Goal: Task Accomplishment & Management: Manage account settings

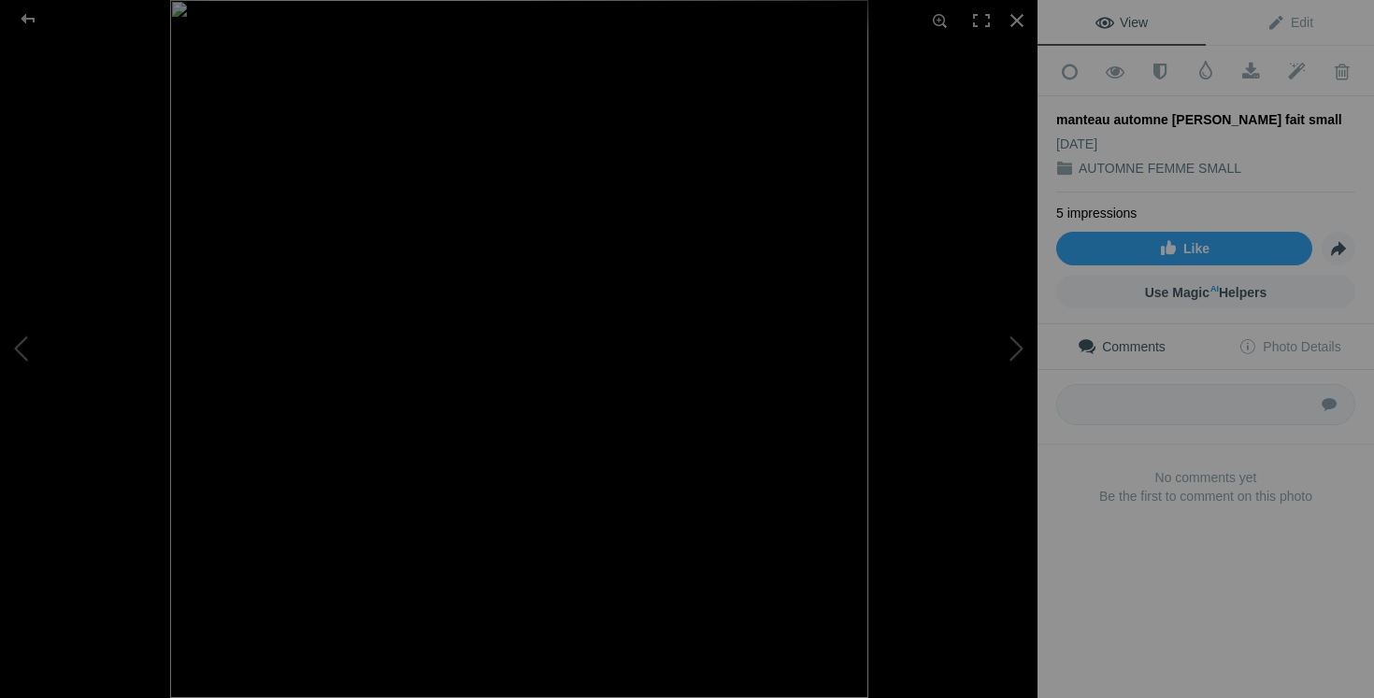
scroll to position [4056, 0]
click at [1012, 22] on div at bounding box center [1017, 20] width 41 height 41
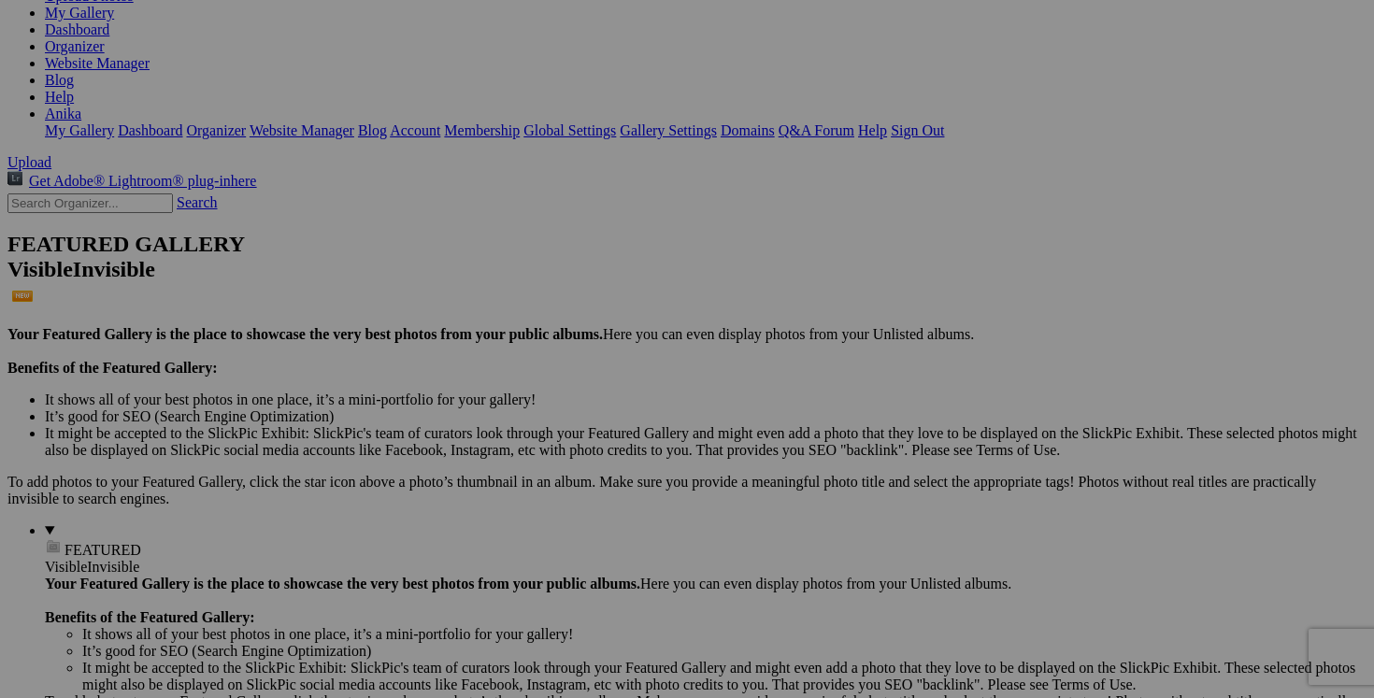
scroll to position [0, 0]
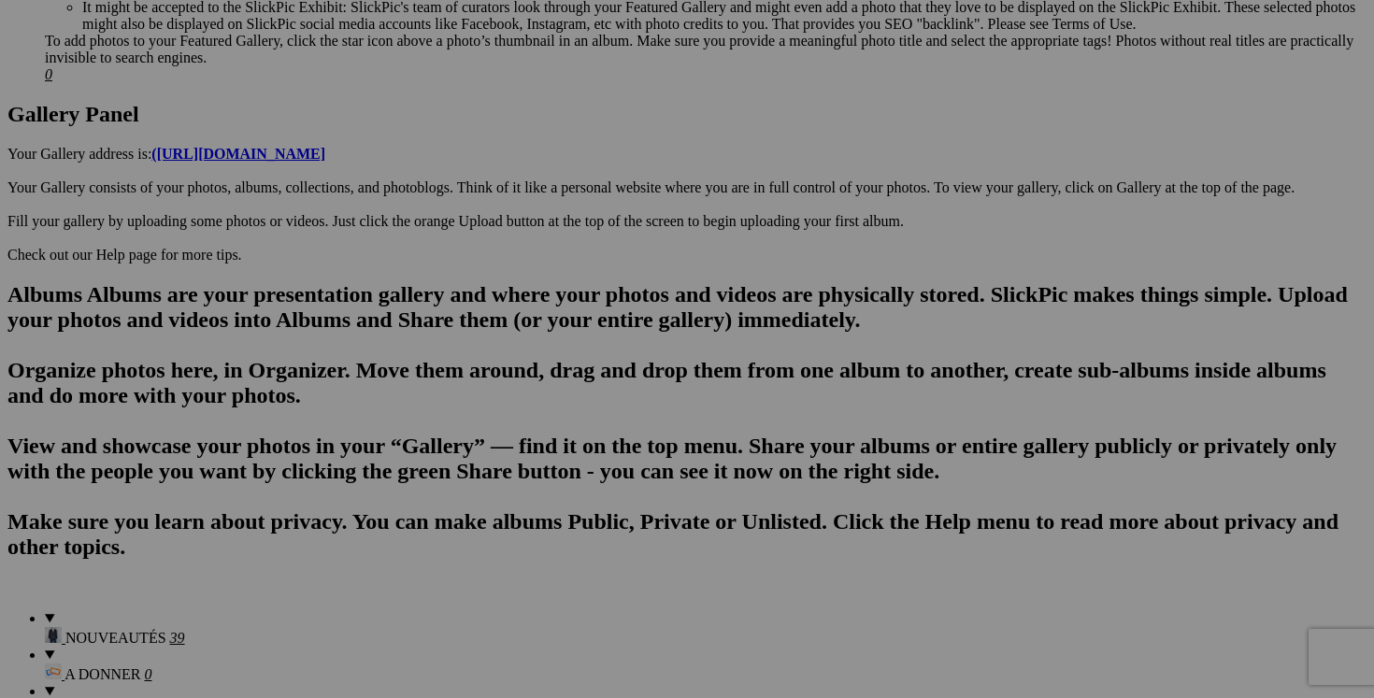
scroll to position [922, 0]
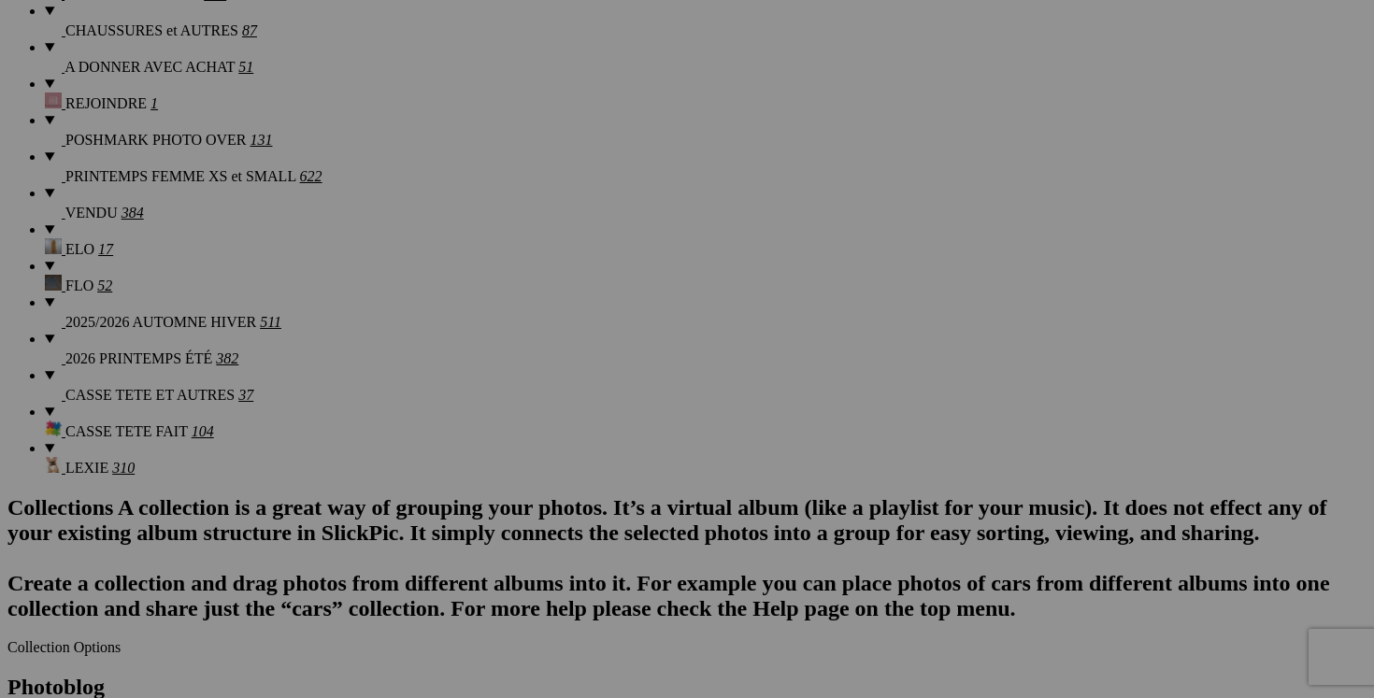
scroll to position [1845, 0]
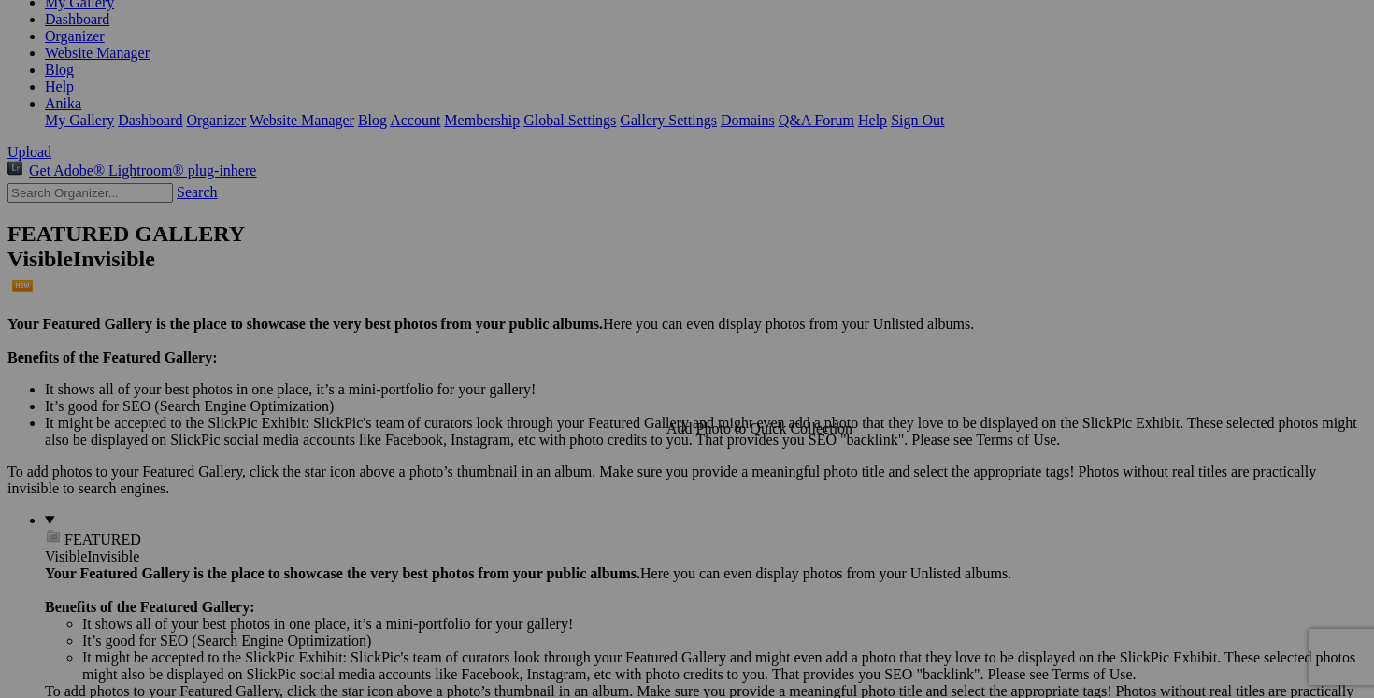
scroll to position [0, 0]
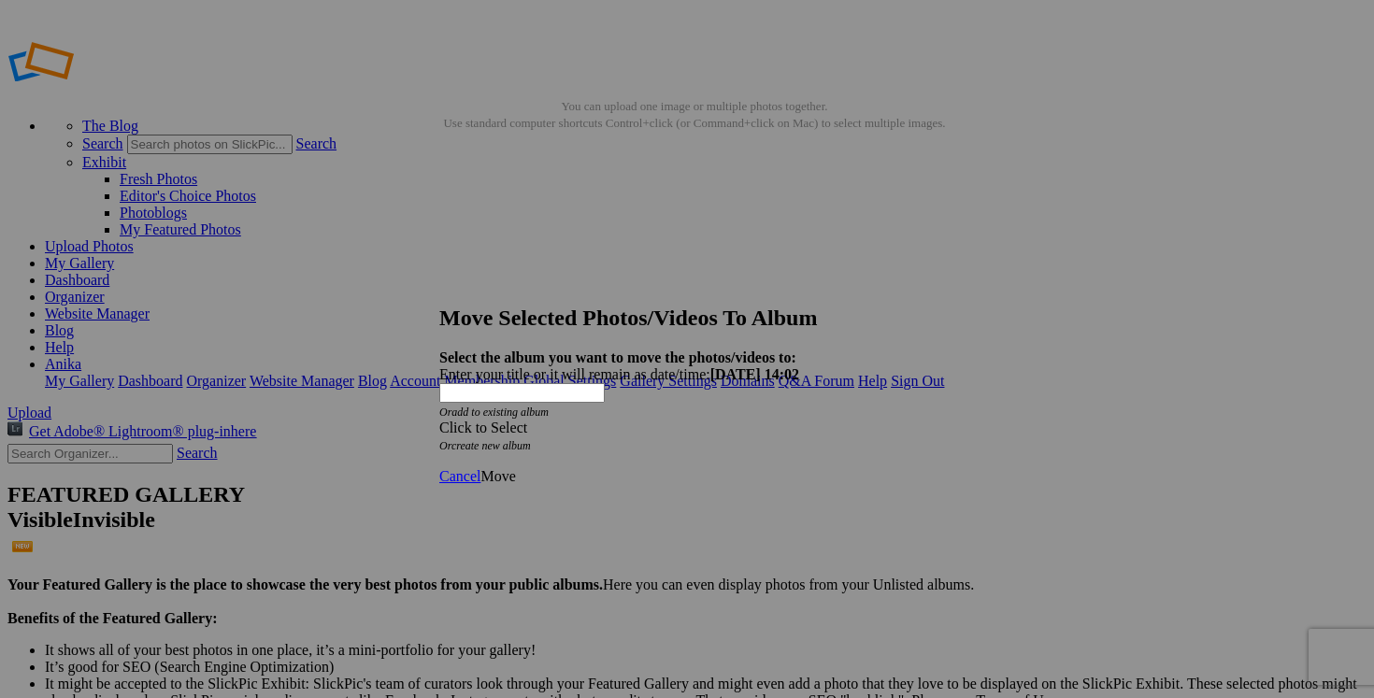
click at [439, 420] on span at bounding box center [439, 428] width 0 height 16
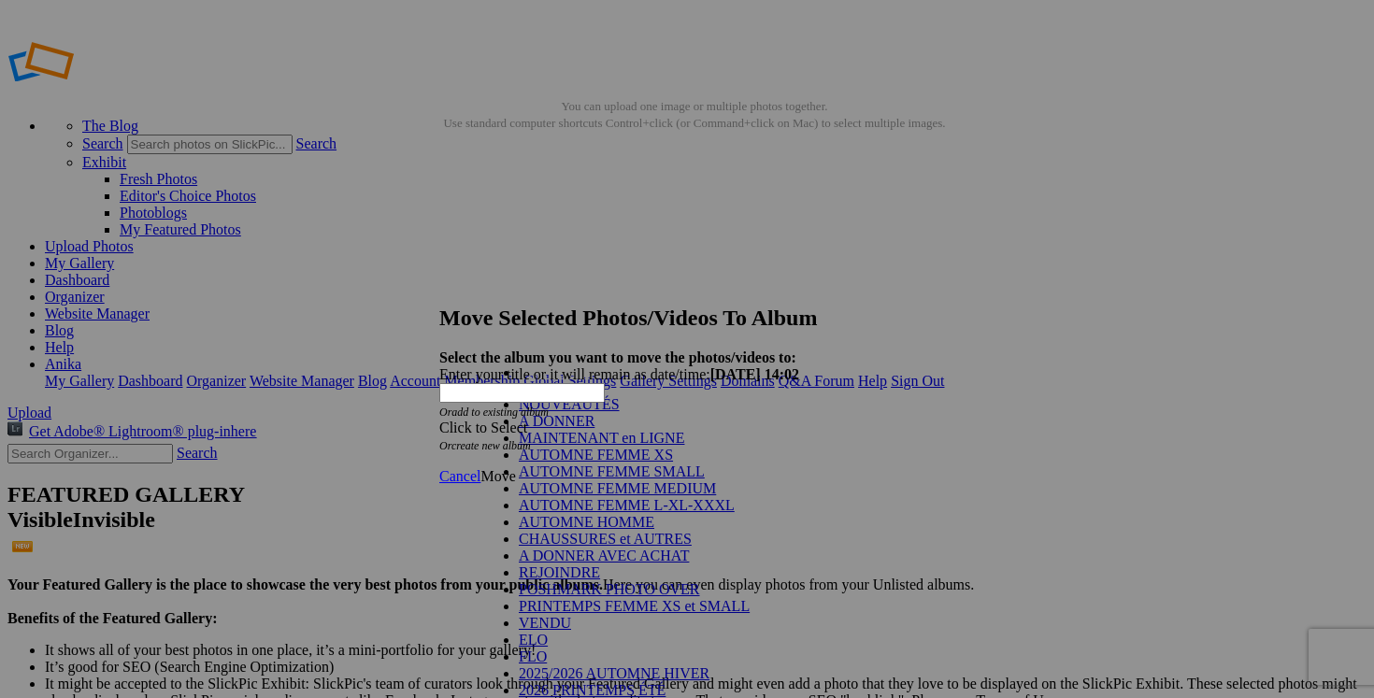
scroll to position [224, 0]
click at [571, 615] on link "VENDU" at bounding box center [545, 623] width 52 height 16
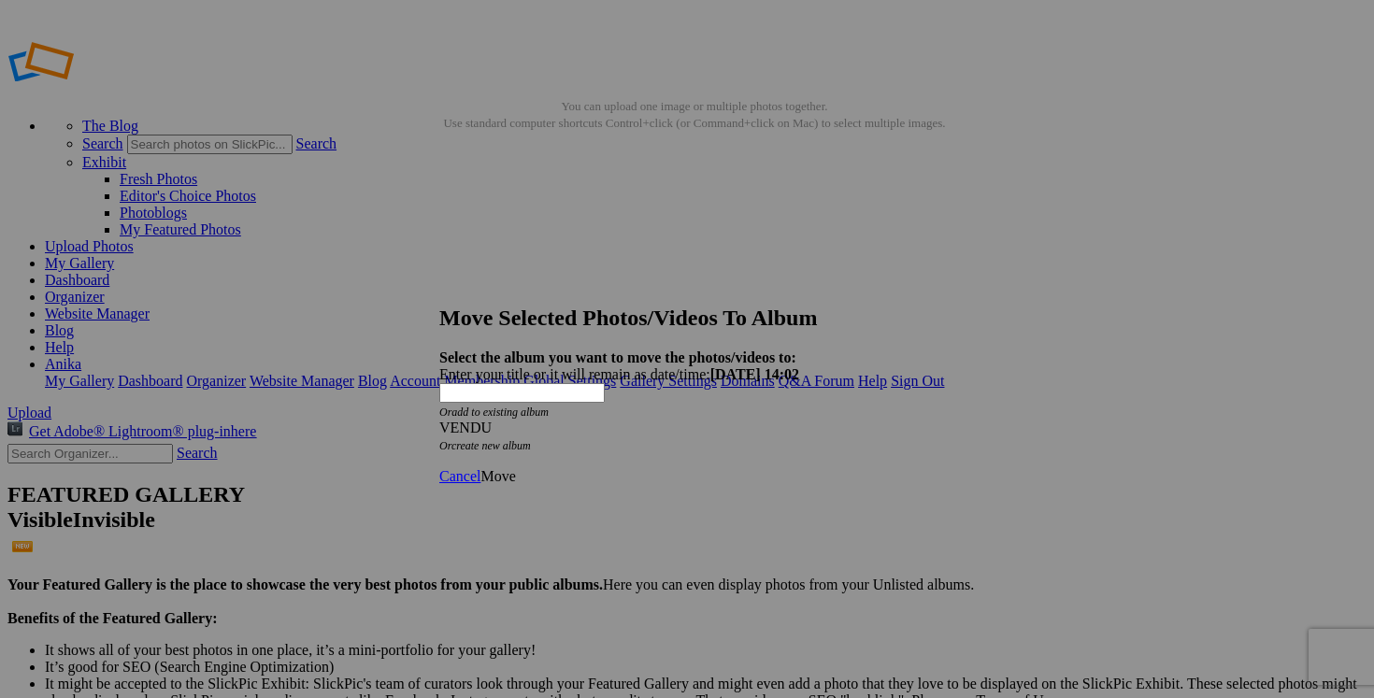
click at [515, 468] on span "Move" at bounding box center [498, 476] width 35 height 16
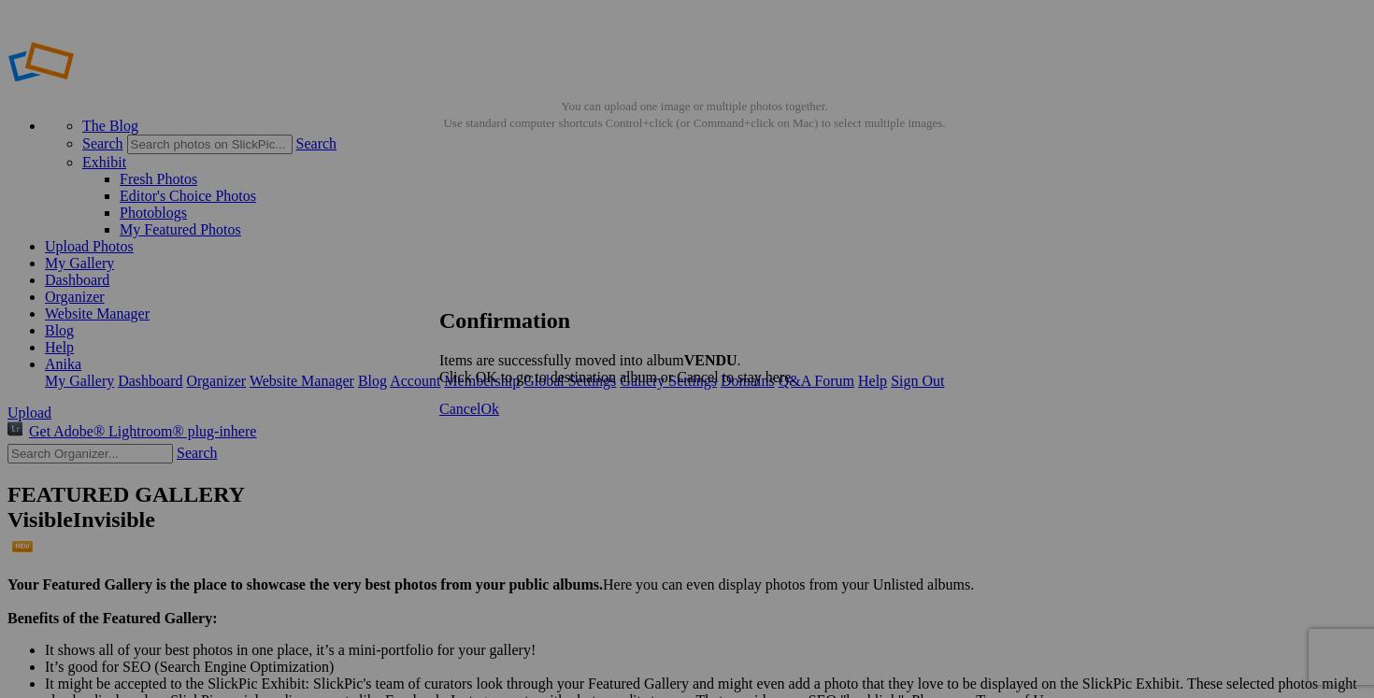
click at [481, 417] on span "Cancel" at bounding box center [459, 409] width 41 height 16
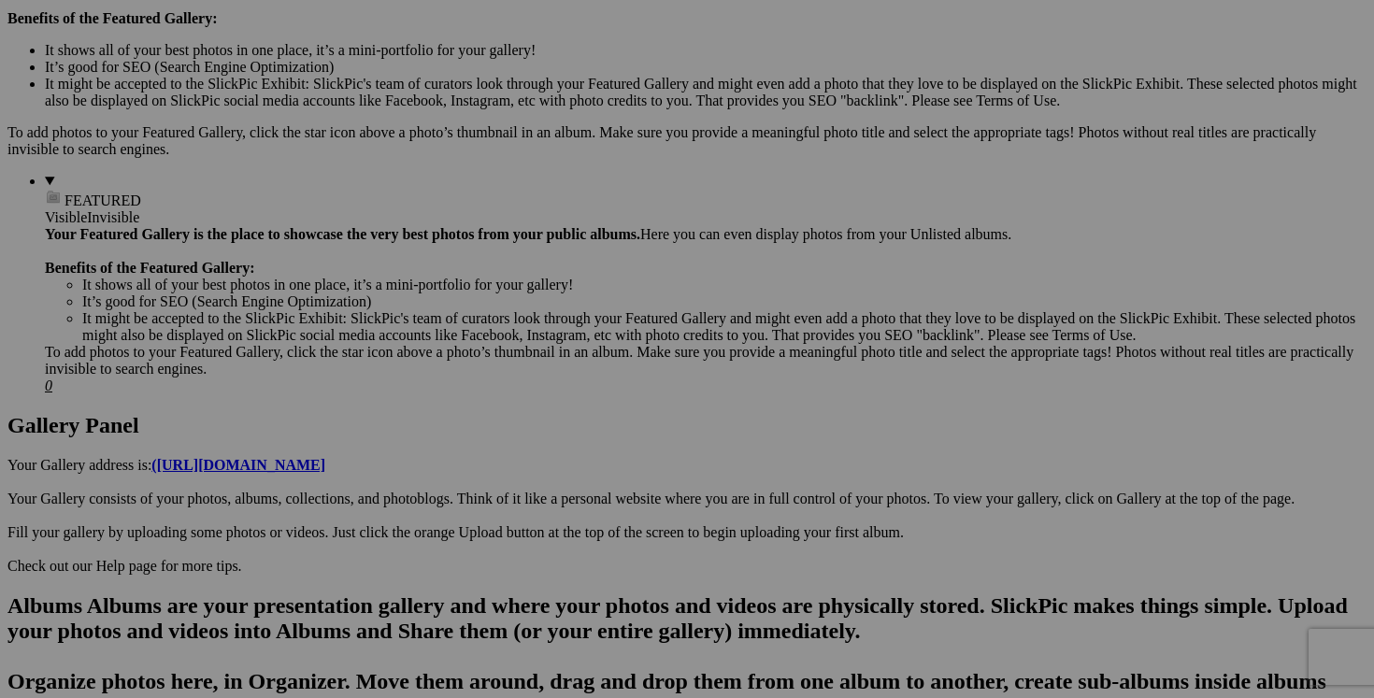
scroll to position [0, 0]
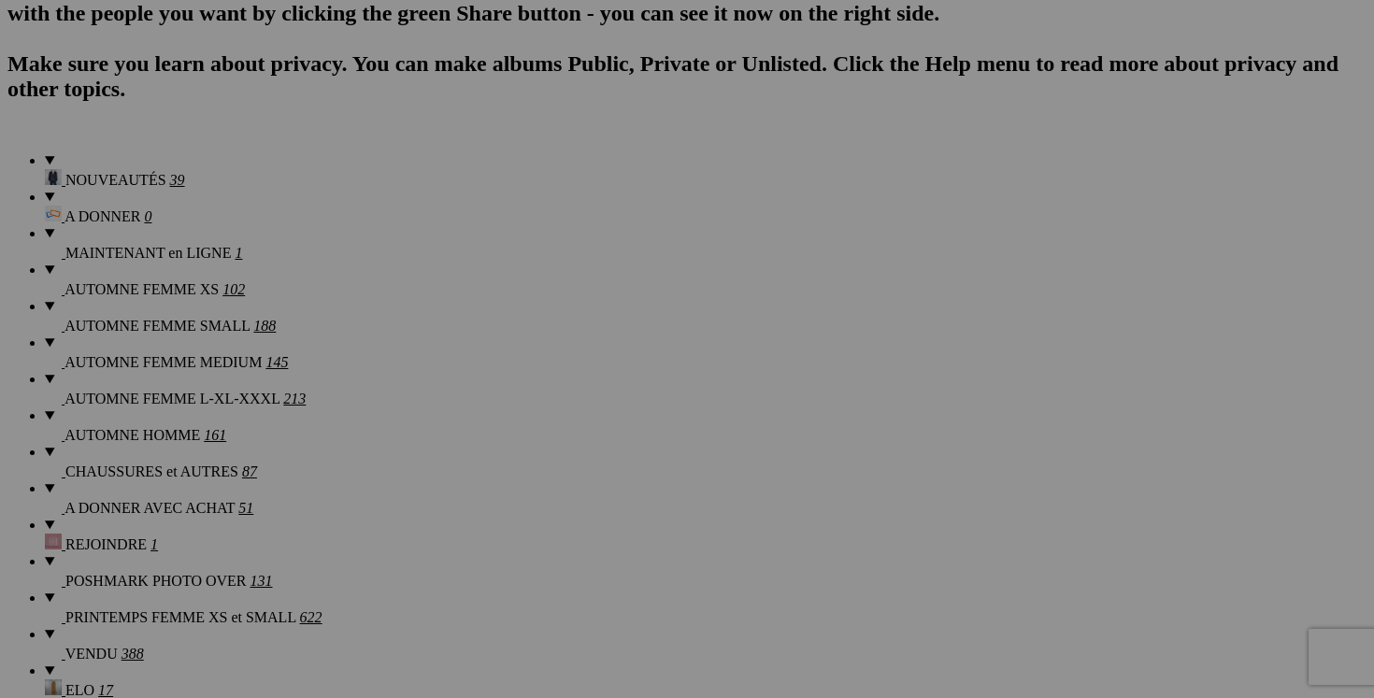
scroll to position [1401, 0]
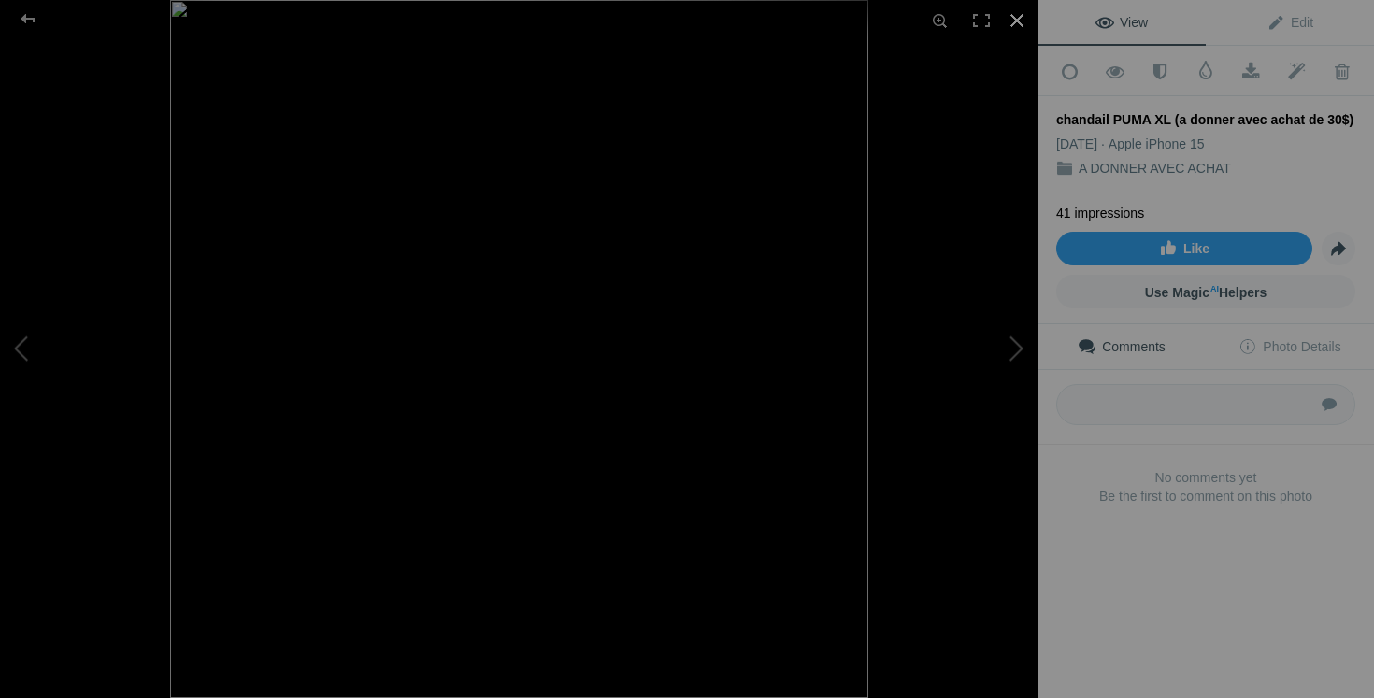
click at [1026, 13] on div at bounding box center [1017, 20] width 41 height 41
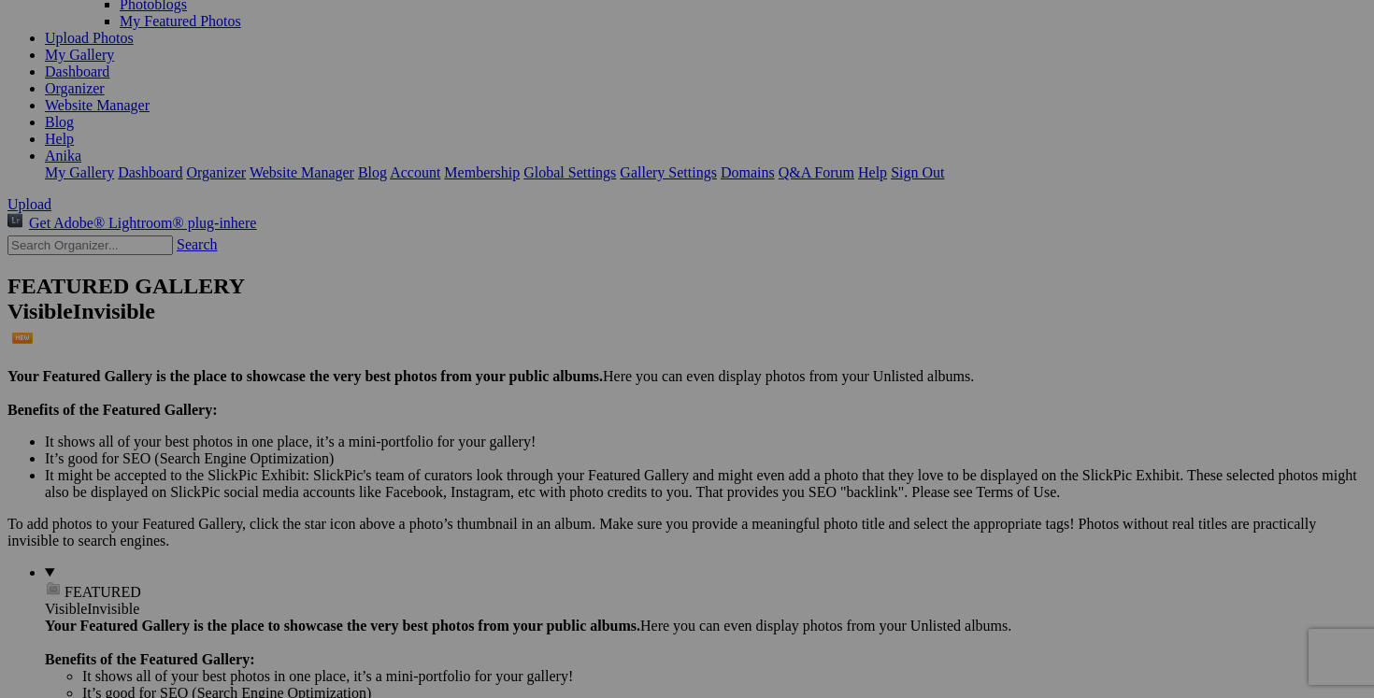
scroll to position [0, 0]
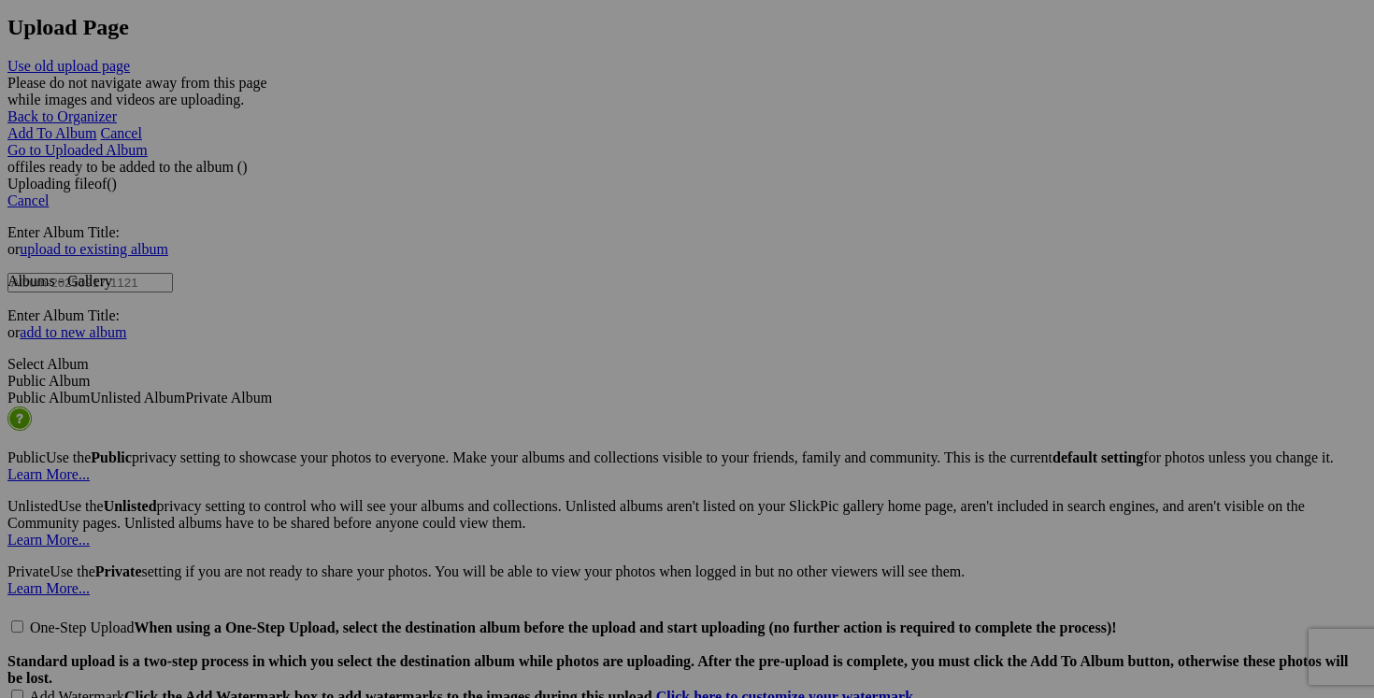
scroll to position [0, 112]
drag, startPoint x: 286, startPoint y: 424, endPoint x: 432, endPoint y: 430, distance: 146.0
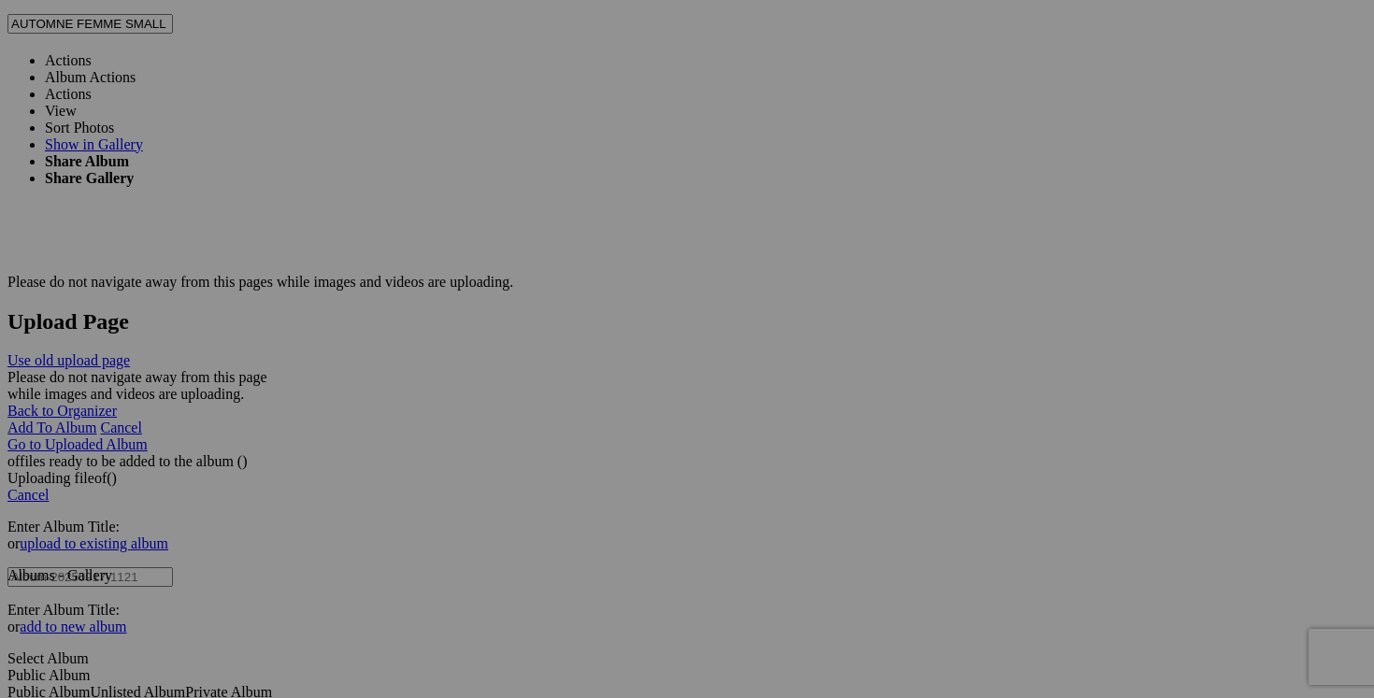
scroll to position [0, 106]
drag, startPoint x: 1117, startPoint y: 244, endPoint x: 1283, endPoint y: 245, distance: 165.5
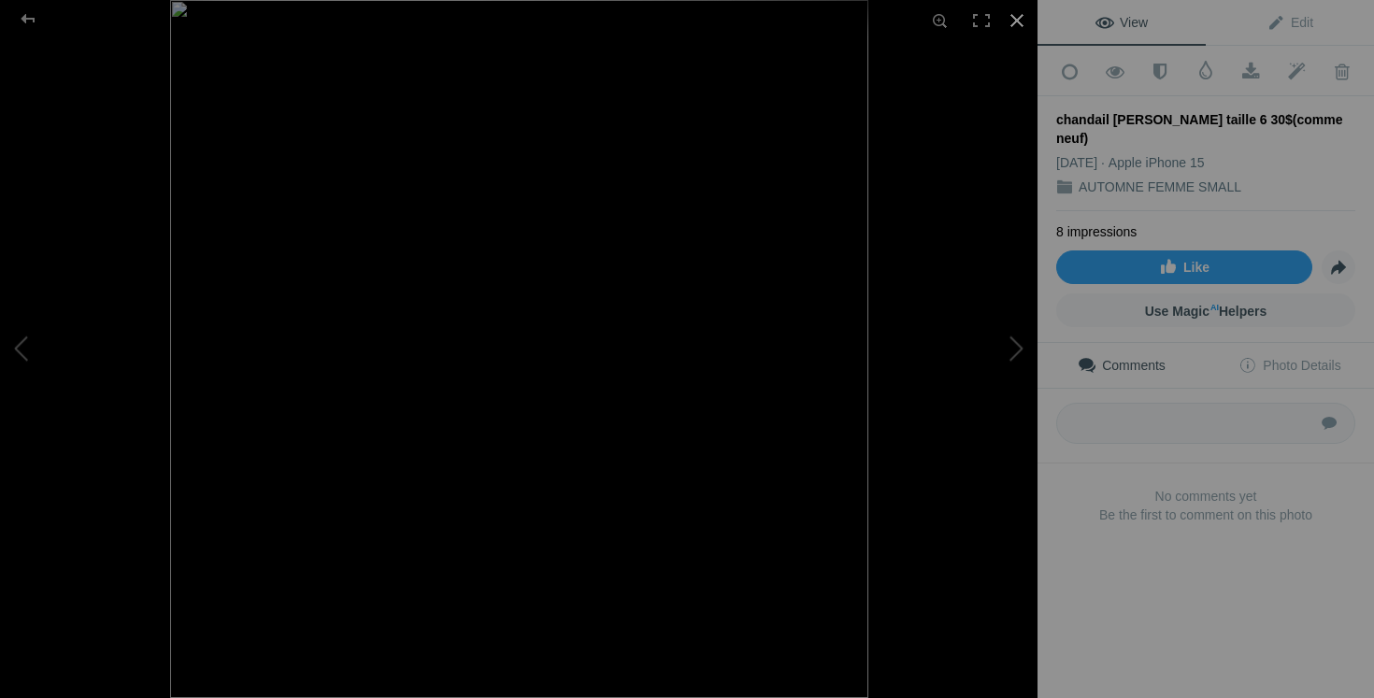
click at [1018, 18] on div at bounding box center [1017, 20] width 41 height 41
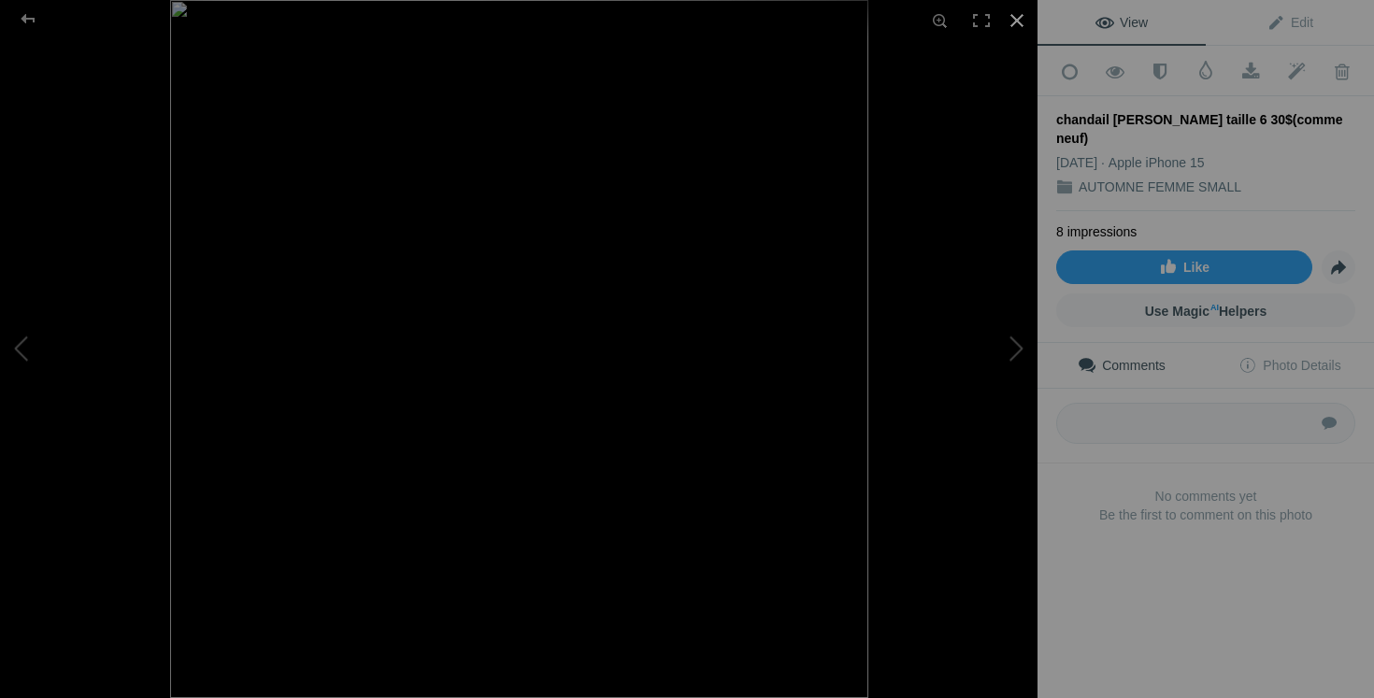
click at [1021, 29] on div at bounding box center [1017, 20] width 41 height 41
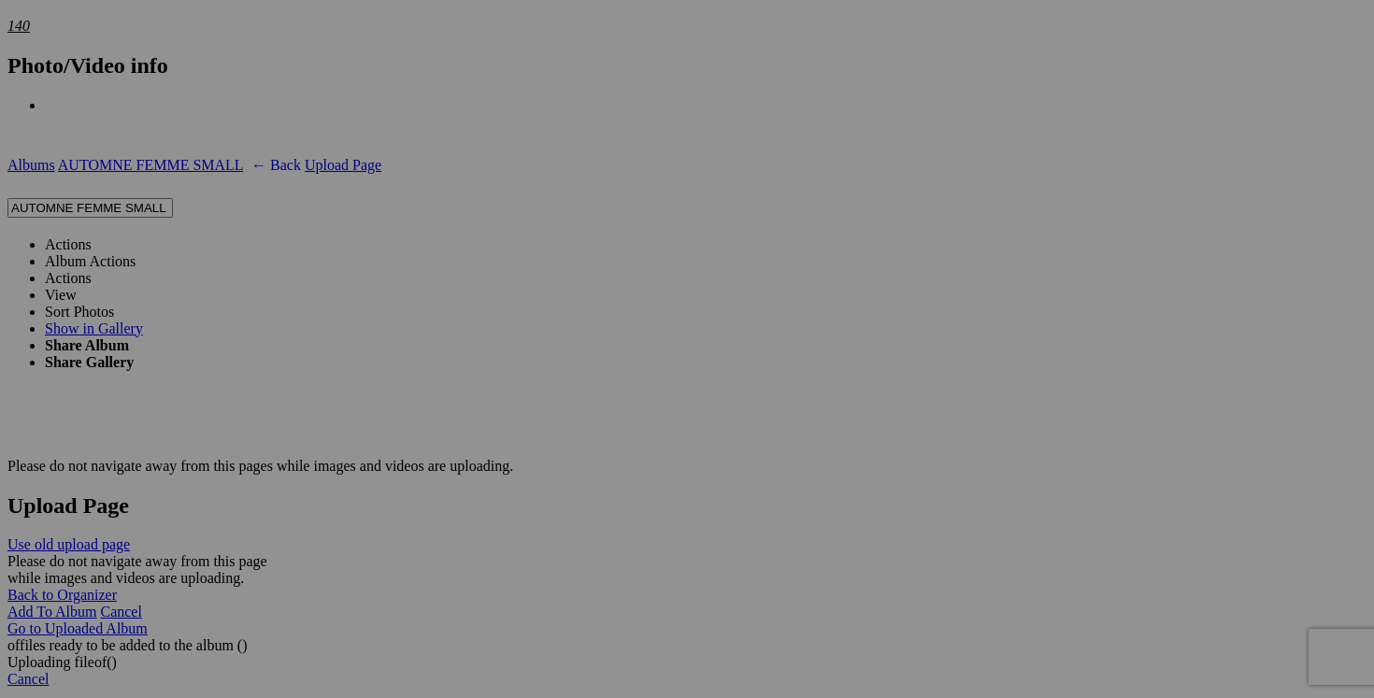
scroll to position [0, 224]
drag, startPoint x: 617, startPoint y: 429, endPoint x: 785, endPoint y: 425, distance: 168.3
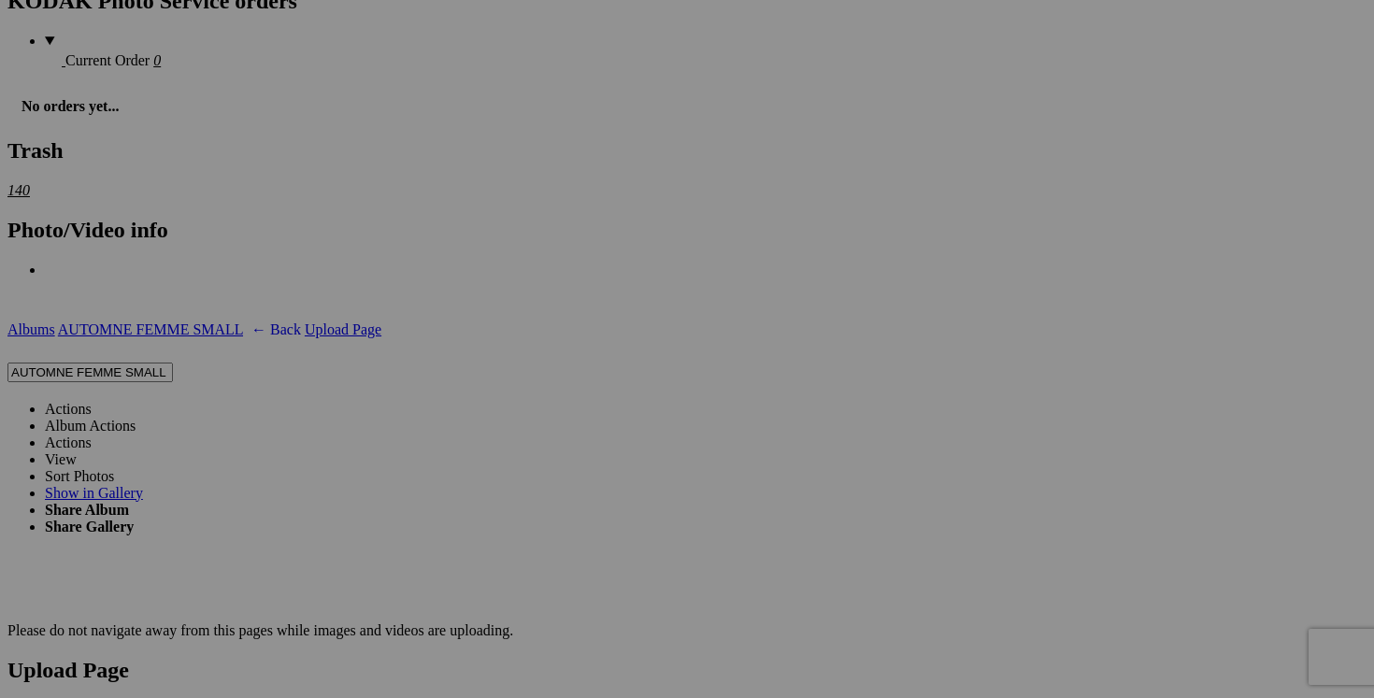
scroll to position [0, 204]
drag, startPoint x: 784, startPoint y: 356, endPoint x: 941, endPoint y: 353, distance: 157.1
drag, startPoint x: 283, startPoint y: 357, endPoint x: 443, endPoint y: 358, distance: 159.9
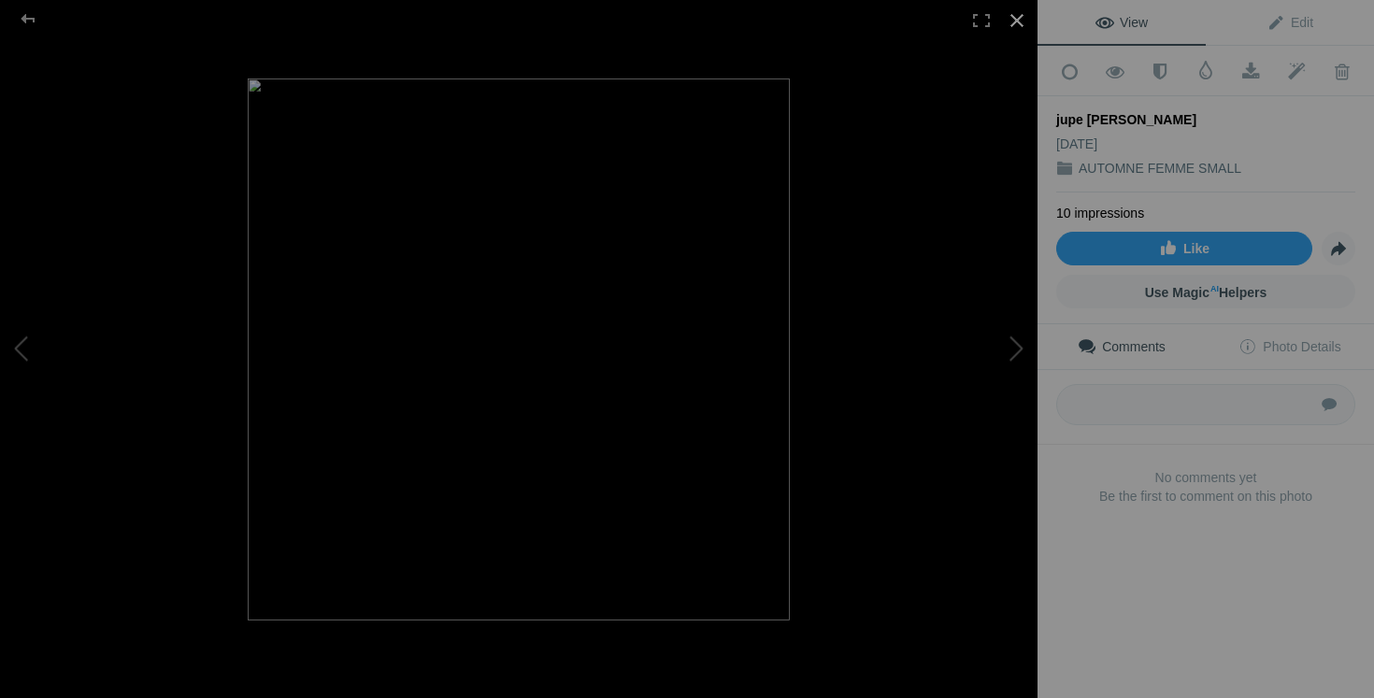
click at [1019, 12] on div at bounding box center [1017, 20] width 41 height 41
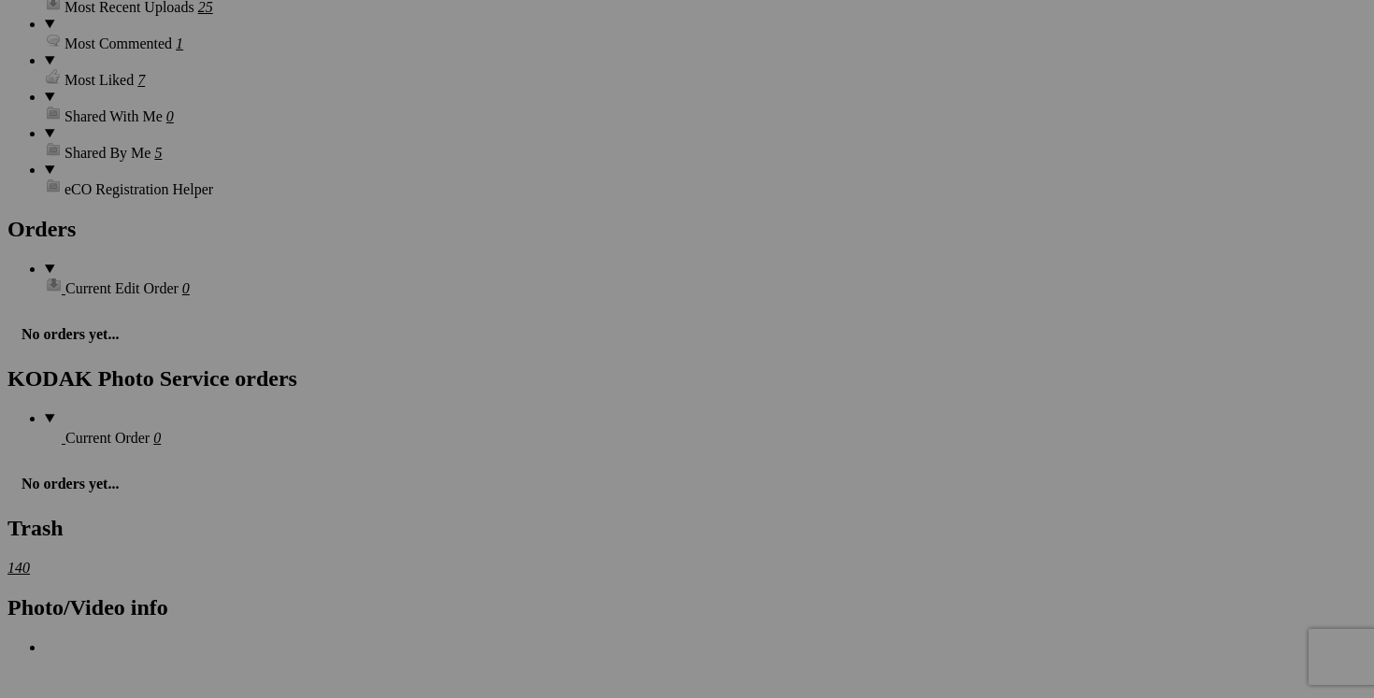
scroll to position [0, 355]
drag, startPoint x: 618, startPoint y: 495, endPoint x: 775, endPoint y: 483, distance: 157.5
drag, startPoint x: 756, startPoint y: 497, endPoint x: 616, endPoint y: 493, distance: 140.3
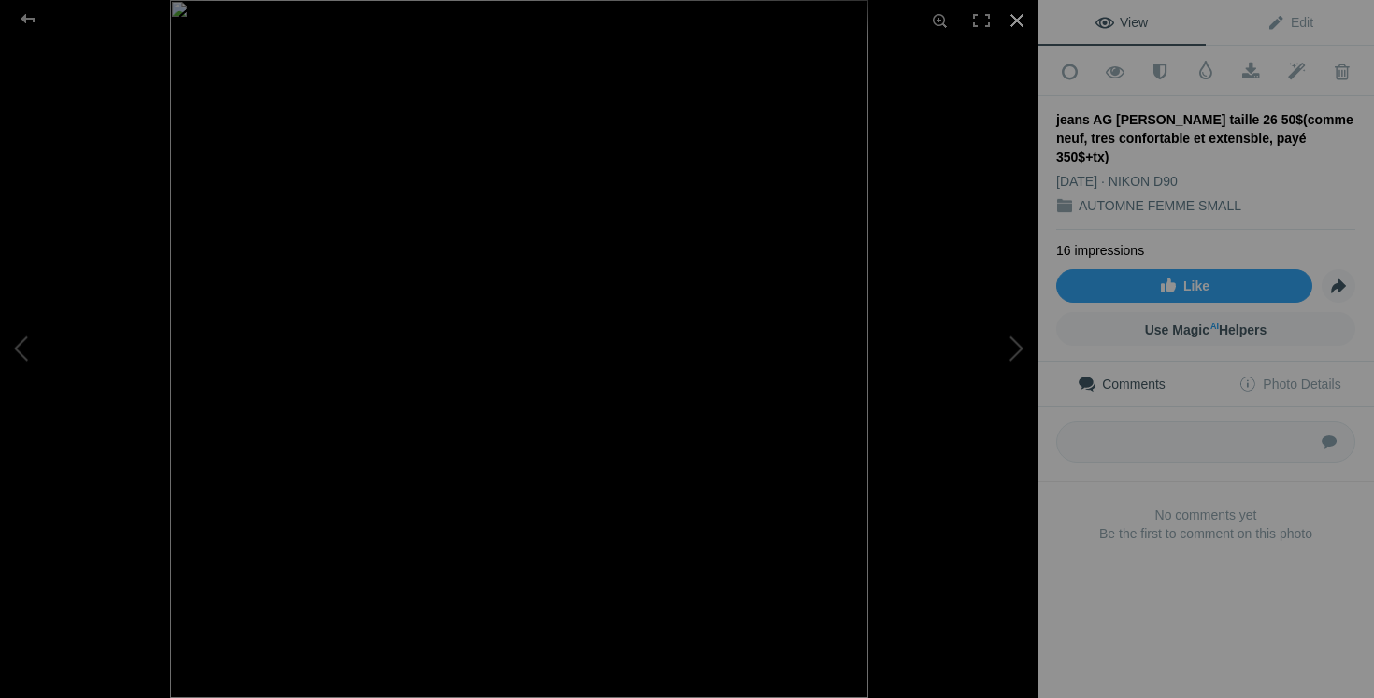
click at [1017, 29] on div at bounding box center [1017, 20] width 41 height 41
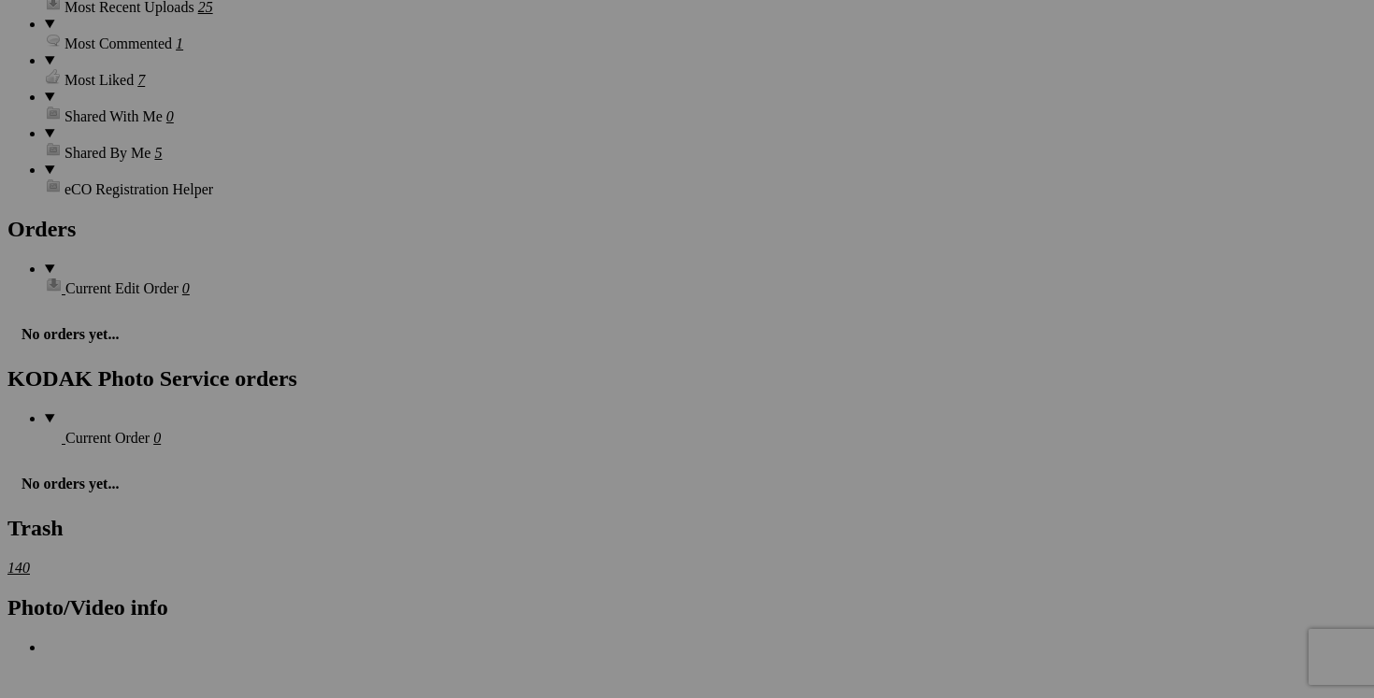
scroll to position [0, 91]
drag, startPoint x: 1119, startPoint y: 260, endPoint x: 1279, endPoint y: 254, distance: 160.0
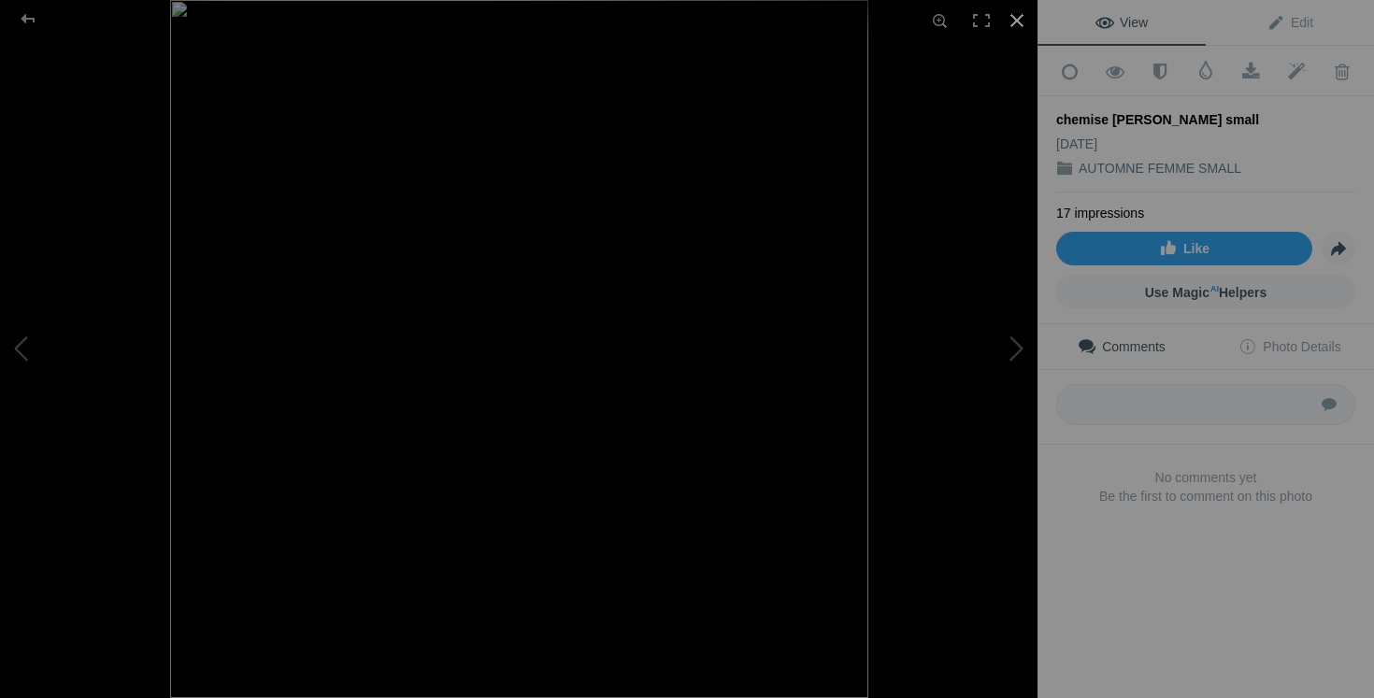
click at [1019, 21] on div at bounding box center [1017, 20] width 41 height 41
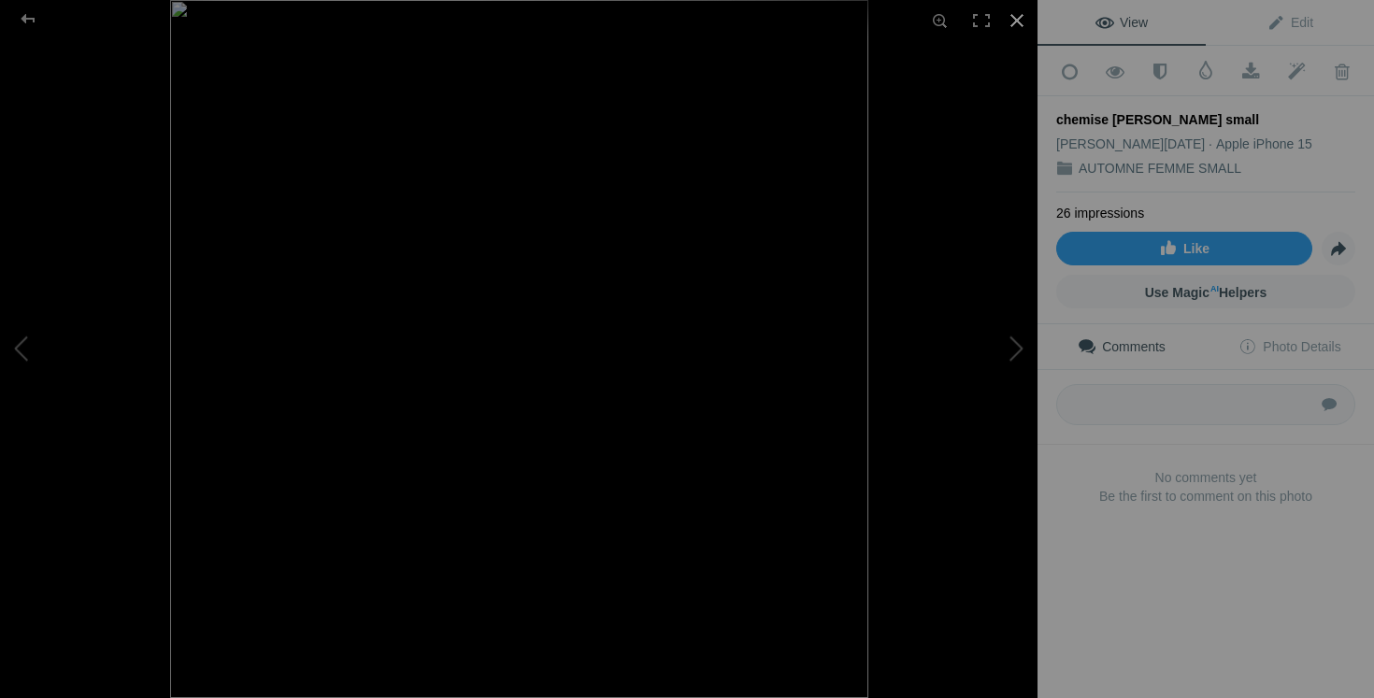
click at [1017, 19] on div at bounding box center [1017, 20] width 41 height 41
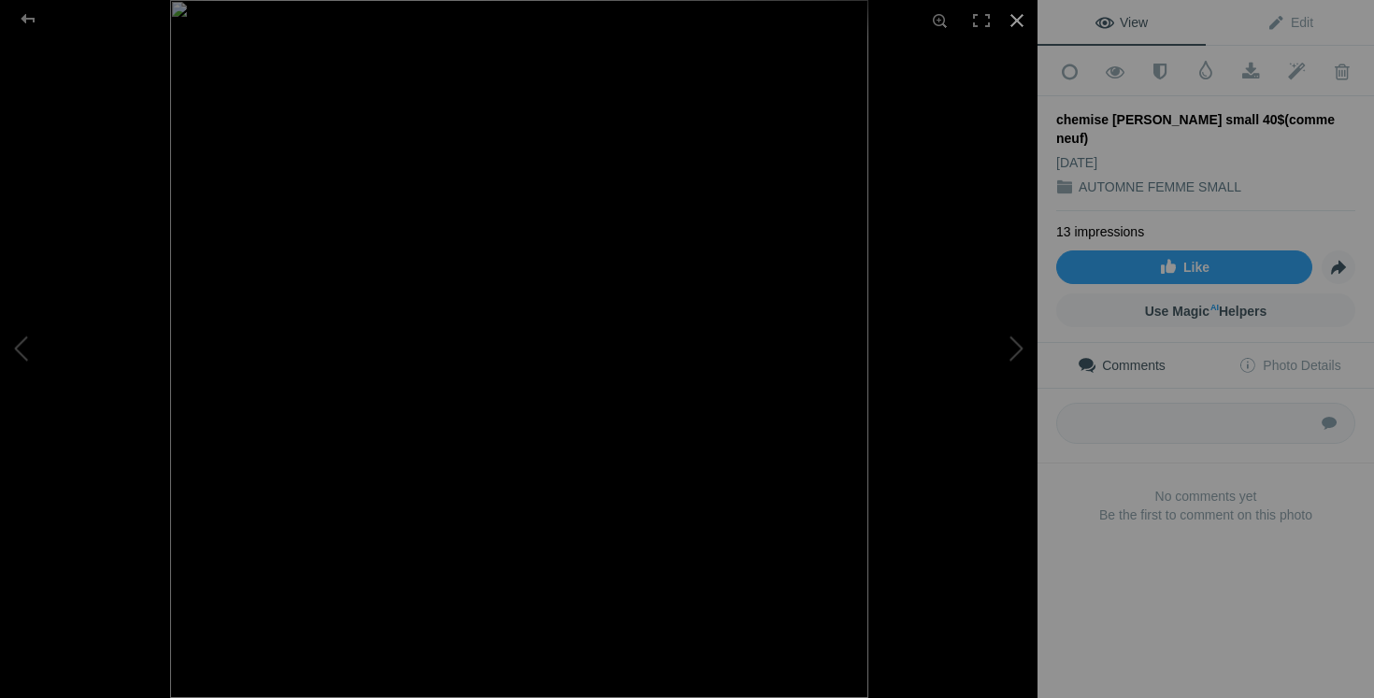
click at [1018, 14] on div at bounding box center [1017, 20] width 41 height 41
